Goal: Information Seeking & Learning: Find specific fact

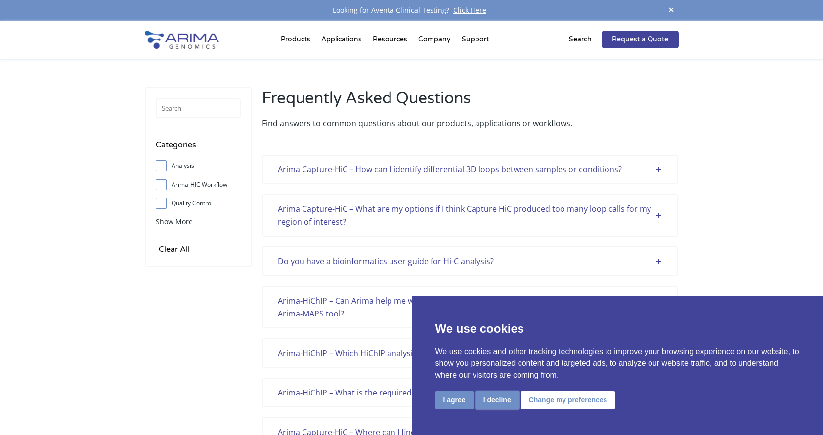
click at [487, 402] on button "I decline" at bounding box center [496, 400] width 43 height 18
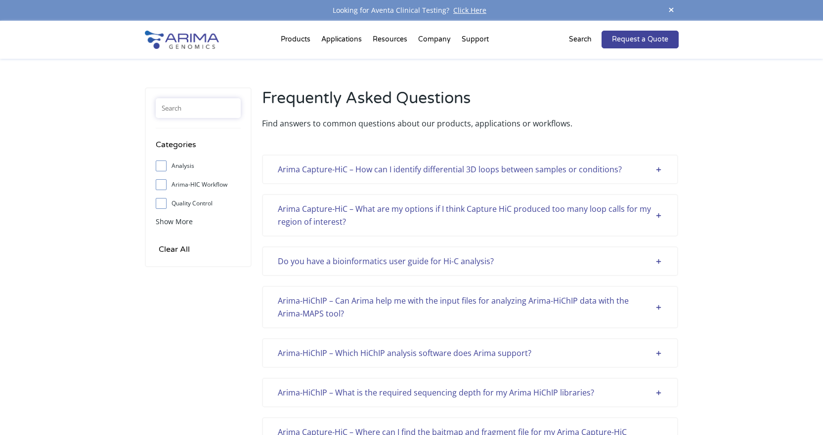
click at [211, 112] on input "text" at bounding box center [198, 108] width 85 height 20
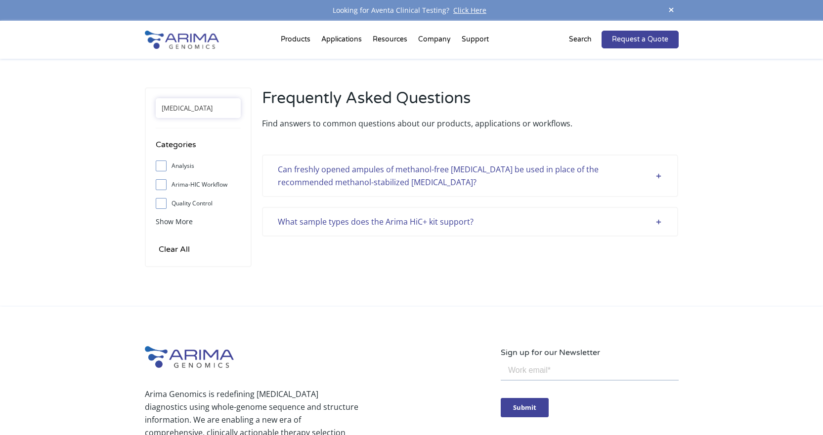
type input "[MEDICAL_DATA]"
click at [585, 213] on div "What sample types does the Arima HiC+ kit support? When used to perform the Ari…" at bounding box center [470, 222] width 416 height 30
click at [657, 221] on div "What sample types does the Arima HiC+ kit support?" at bounding box center [470, 221] width 385 height 13
click at [656, 220] on div "What sample types does the Arima HiC+ kit support?" at bounding box center [470, 221] width 385 height 13
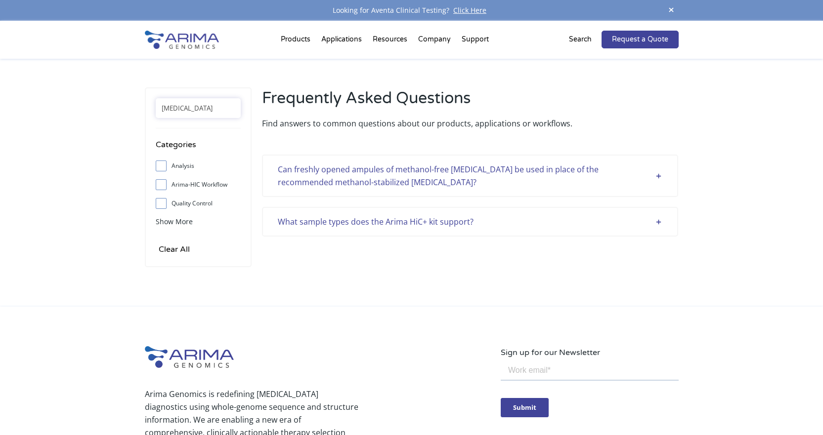
click at [507, 219] on div "What sample types does the Arima HiC+ kit support?" at bounding box center [470, 221] width 385 height 13
click at [658, 221] on div "What sample types does the Arima HiC+ kit support?" at bounding box center [470, 221] width 385 height 13
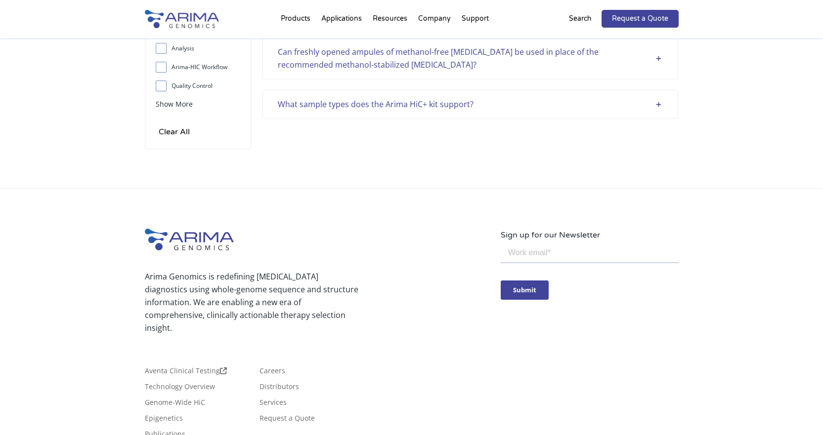
scroll to position [119, 0]
click at [660, 106] on div "What sample types does the Arima HiC+ kit support?" at bounding box center [470, 103] width 385 height 13
click at [659, 103] on div "What sample types does the Arima HiC+ kit support?" at bounding box center [470, 103] width 385 height 13
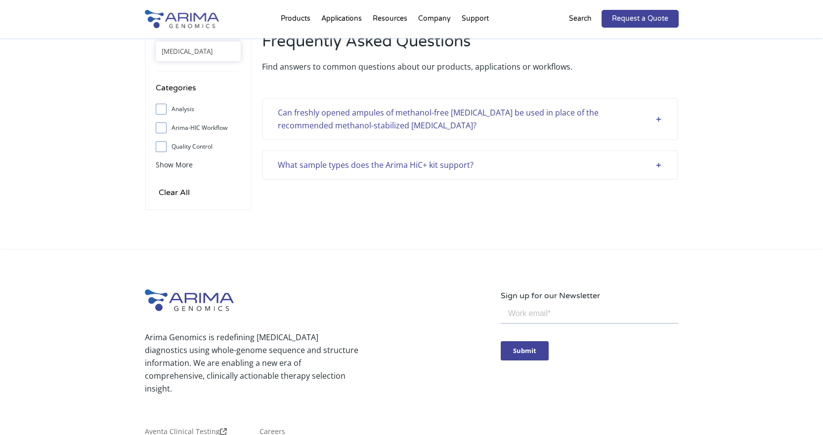
scroll to position [40, 0]
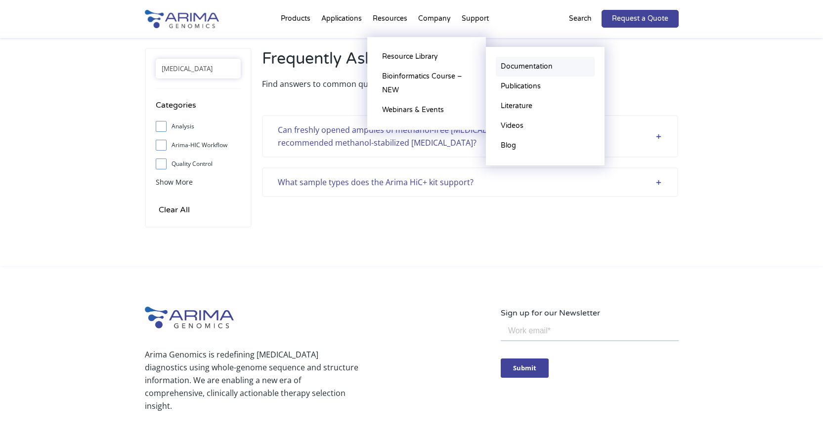
click at [527, 66] on link "Documentation" at bounding box center [545, 67] width 99 height 20
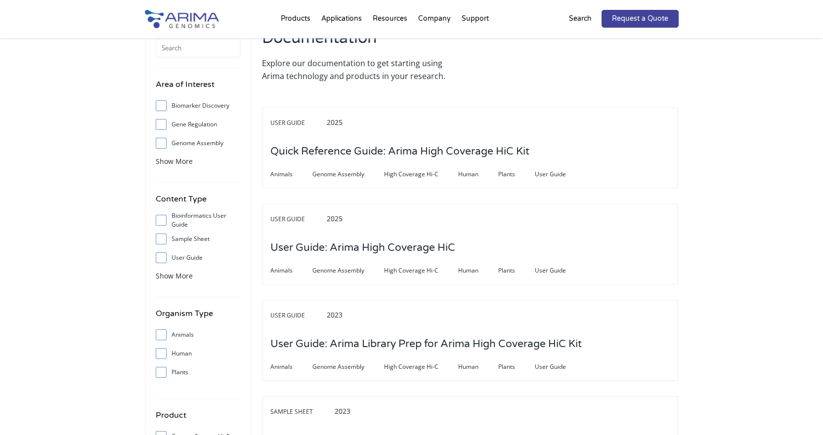
scroll to position [79, 0]
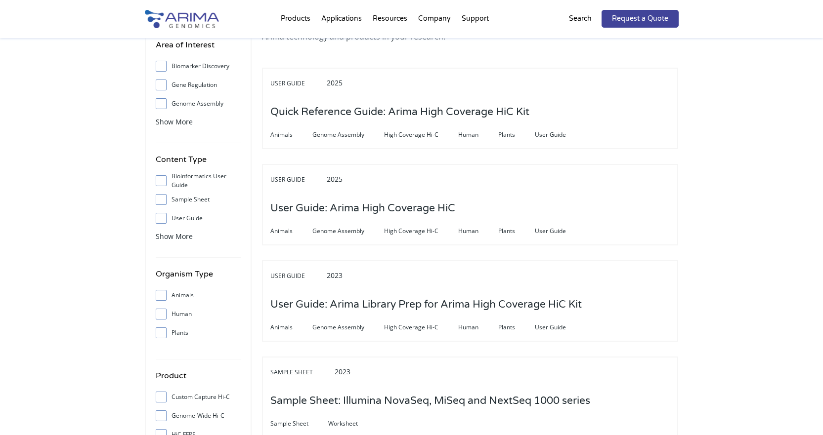
click at [163, 220] on input "User Guide" at bounding box center [161, 218] width 6 height 6
checkbox input "true"
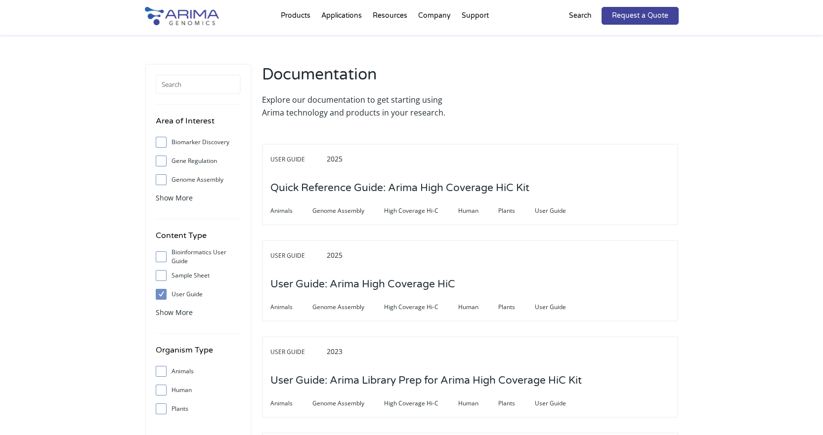
scroll to position [0, 0]
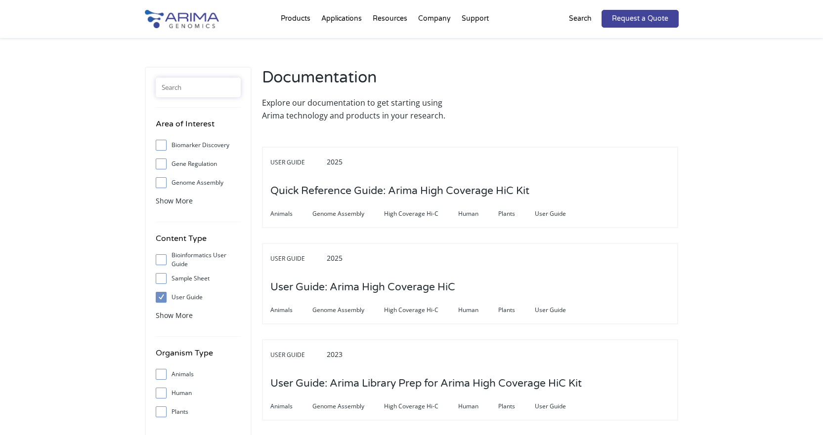
click at [211, 87] on input "text" at bounding box center [198, 88] width 85 height 20
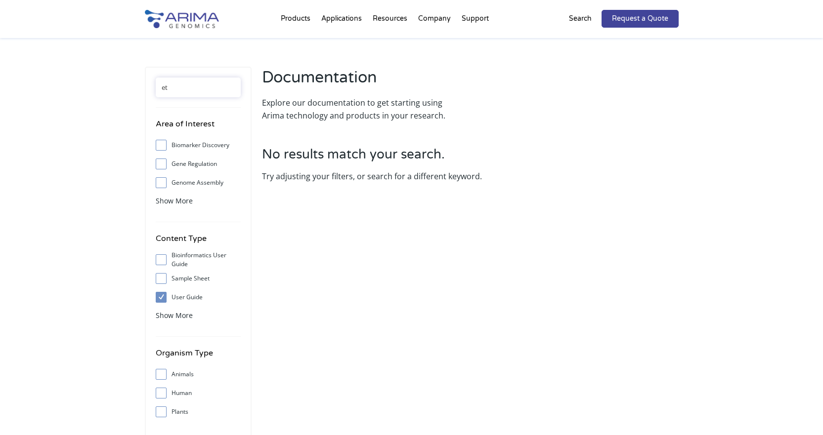
type input "e"
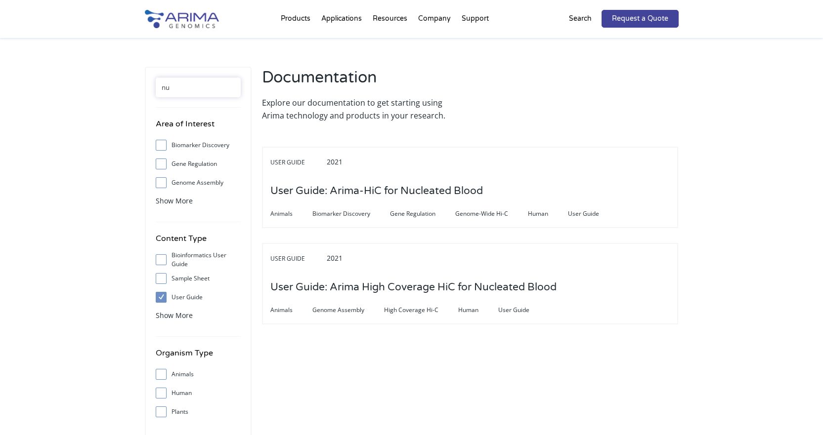
type input "n"
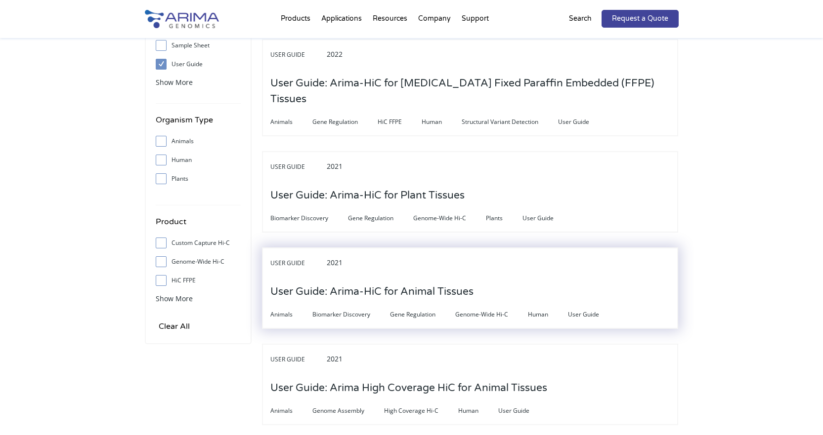
scroll to position [237, 0]
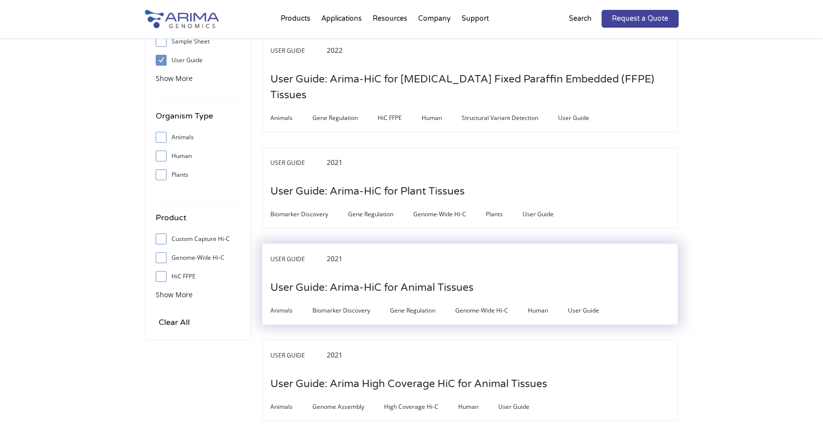
type input "tissue"
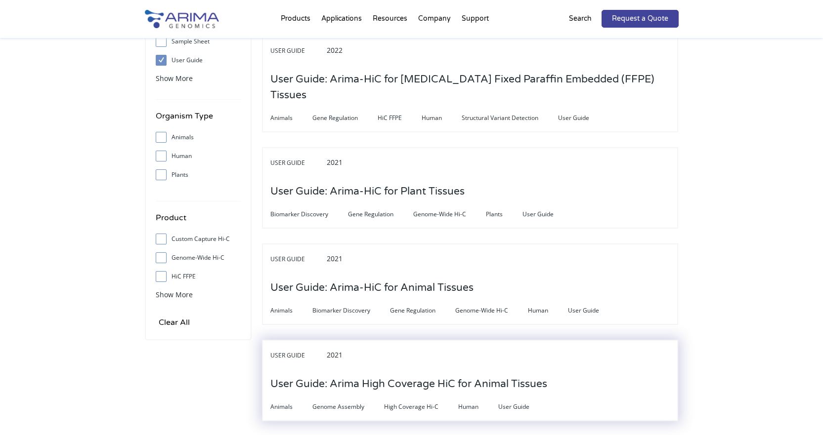
drag, startPoint x: 435, startPoint y: 265, endPoint x: 353, endPoint y: 356, distance: 122.5
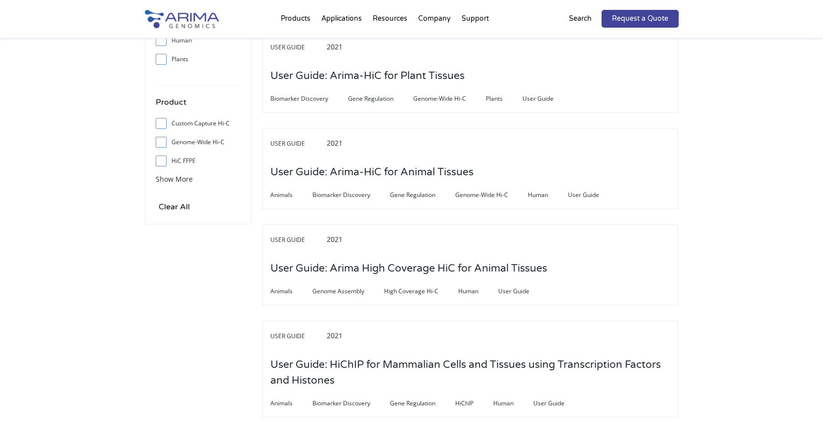
scroll to position [356, 0]
